Goal: Browse casually: Explore the website without a specific task or goal

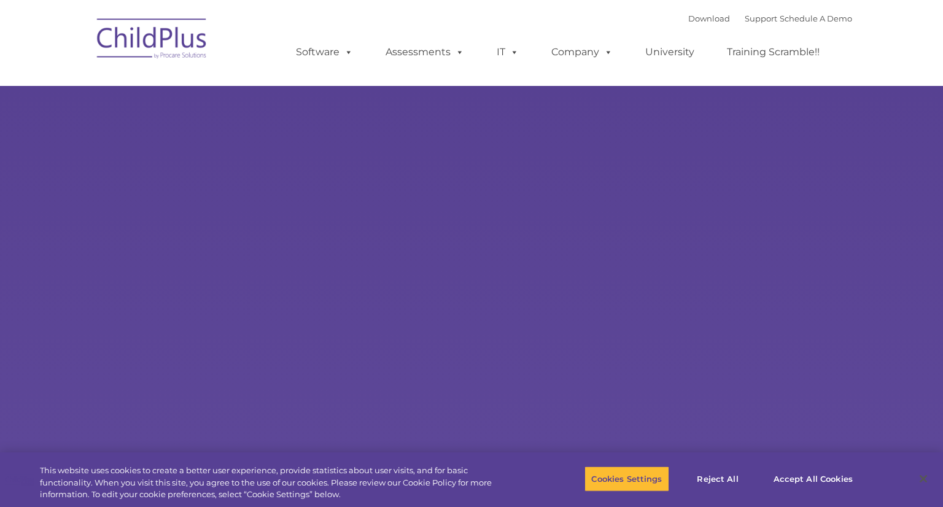
select select "MEDIUM"
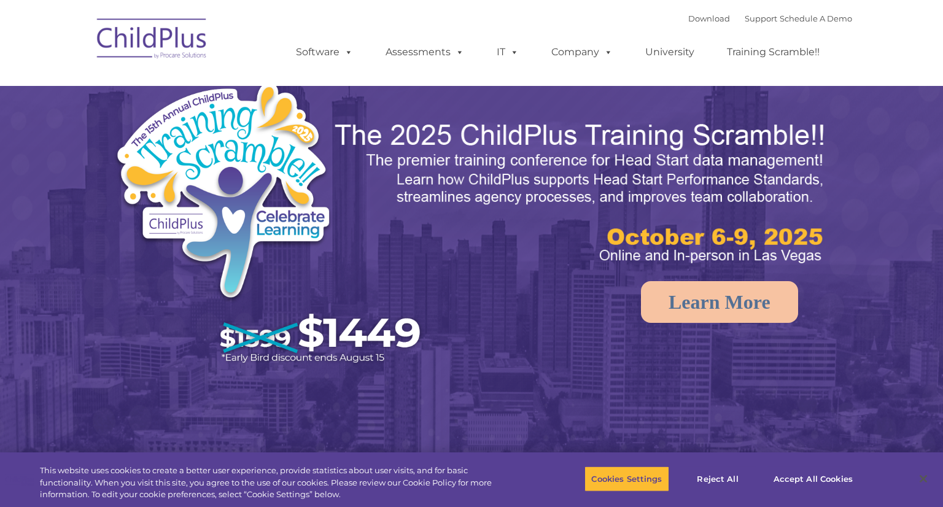
select select "MEDIUM"
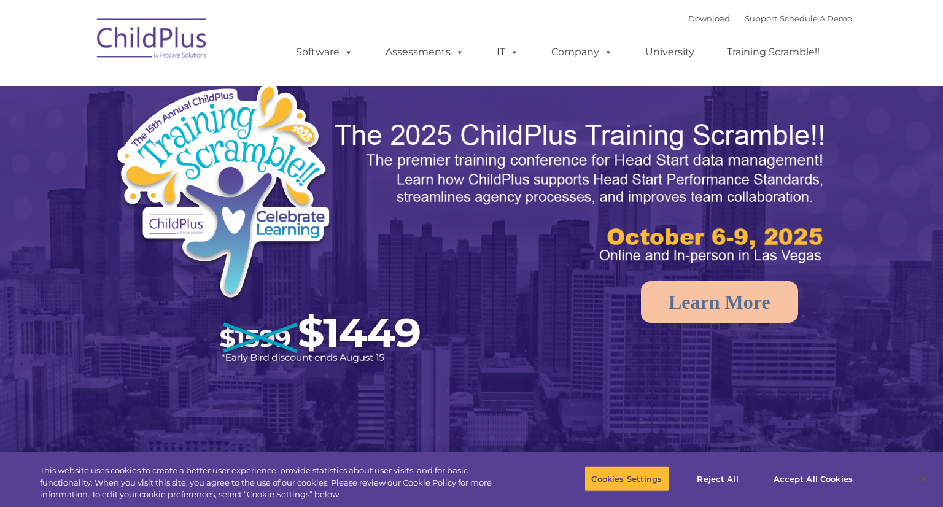
click at [670, 117] on img at bounding box center [471, 296] width 943 height 593
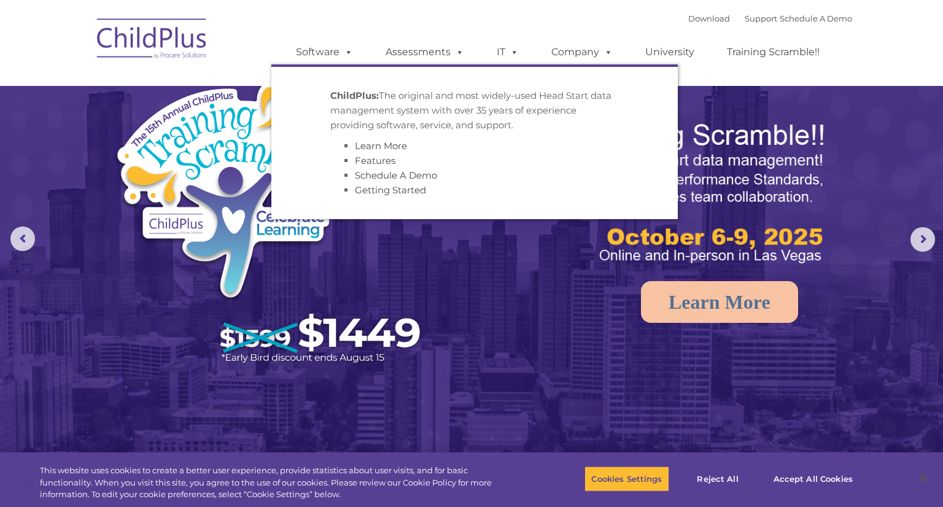
click at [151, 48] on img at bounding box center [152, 40] width 123 height 61
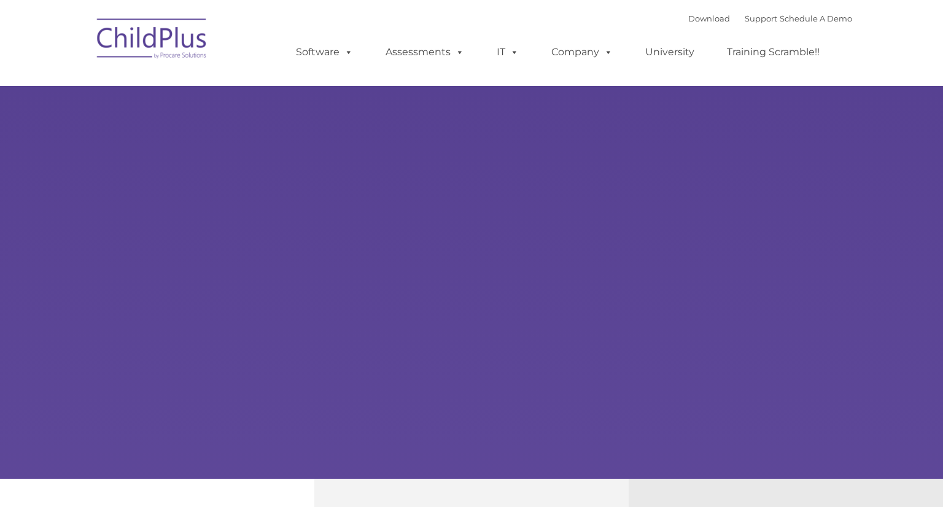
type input ""
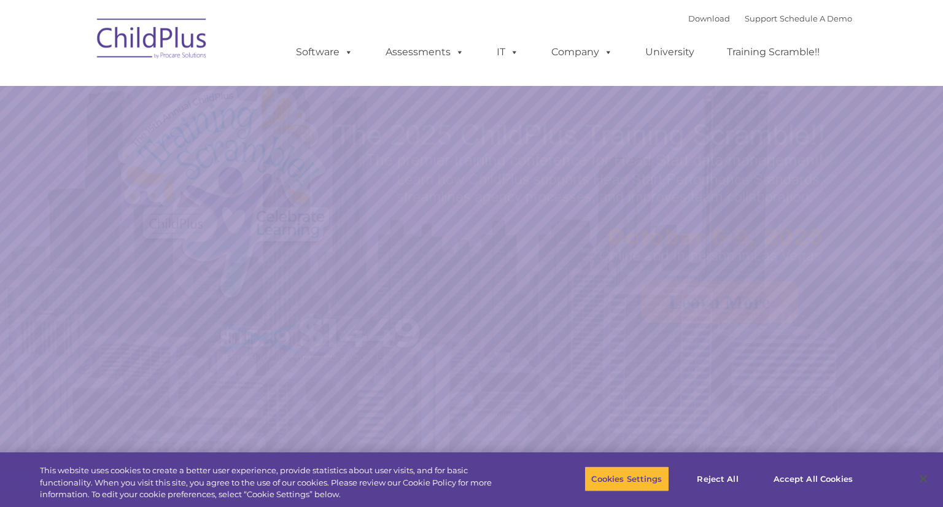
select select "MEDIUM"
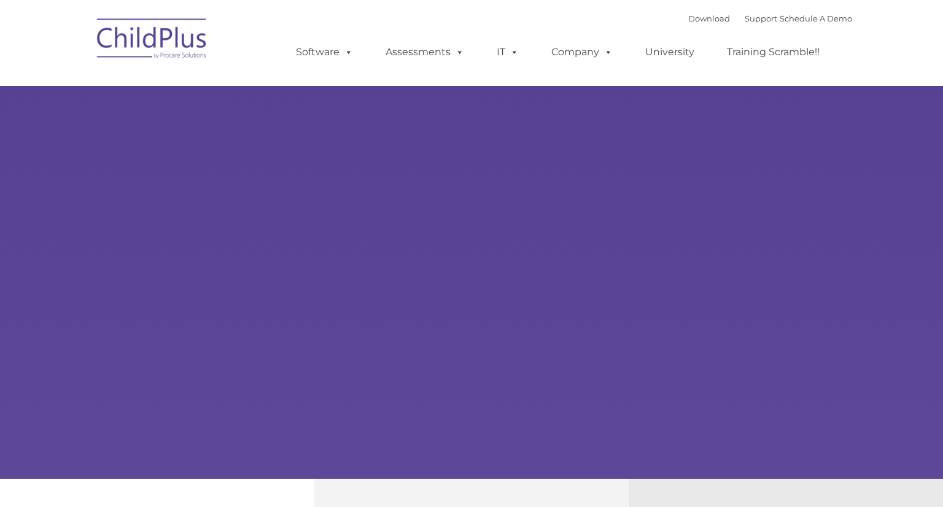
type input ""
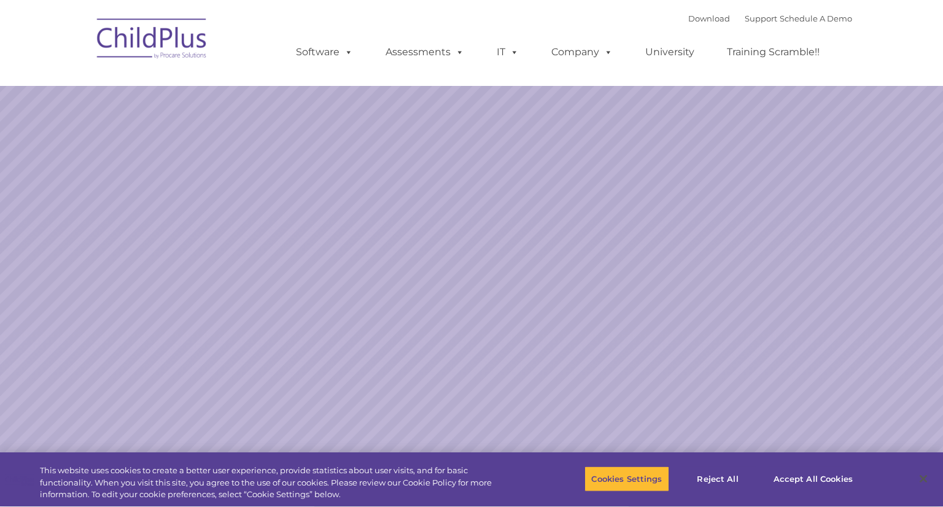
select select "MEDIUM"
